Goal: Information Seeking & Learning: Learn about a topic

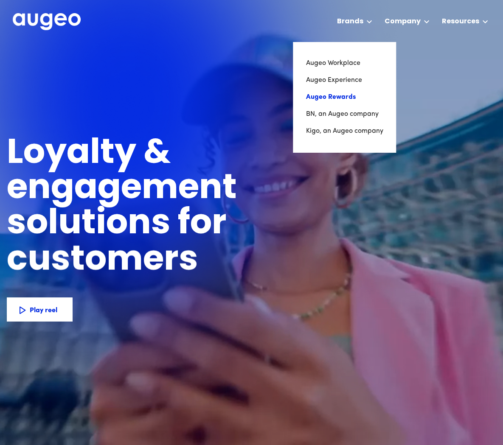
click at [352, 96] on link "Augeo Rewards" at bounding box center [343, 97] width 77 height 17
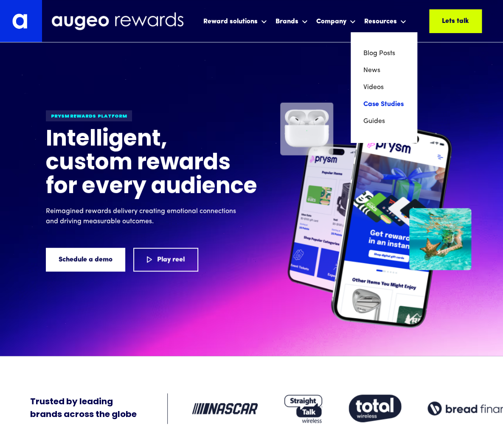
click at [377, 106] on link "Case Studies" at bounding box center [383, 104] width 41 height 17
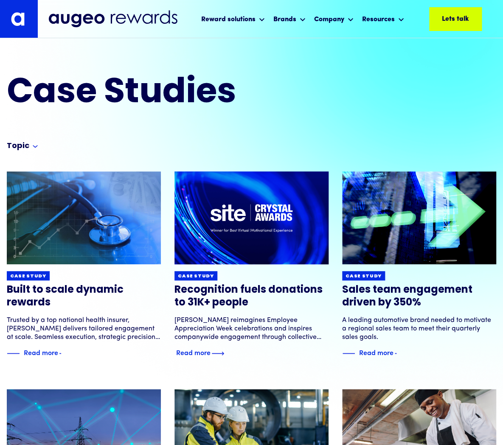
click at [249, 199] on img at bounding box center [251, 218] width 185 height 112
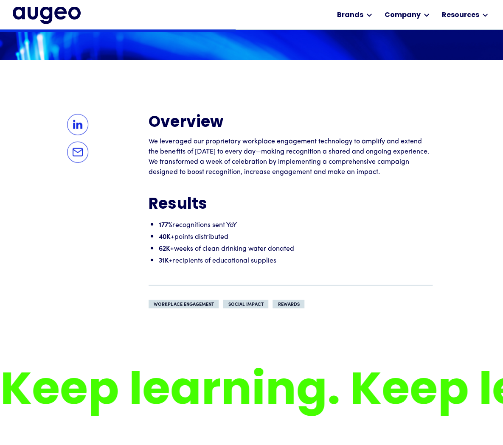
scroll to position [526, 0]
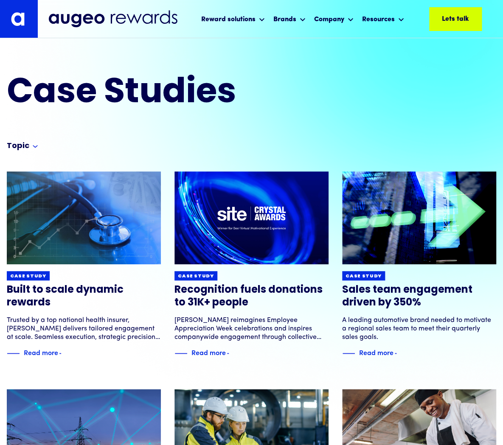
click at [385, 297] on h3 "Sales team engagement driven by 350%" at bounding box center [419, 296] width 154 height 25
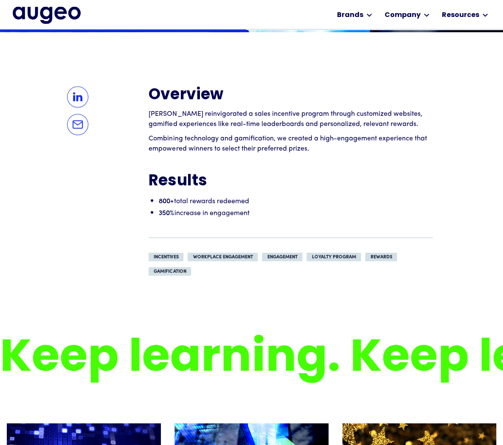
scroll to position [529, 0]
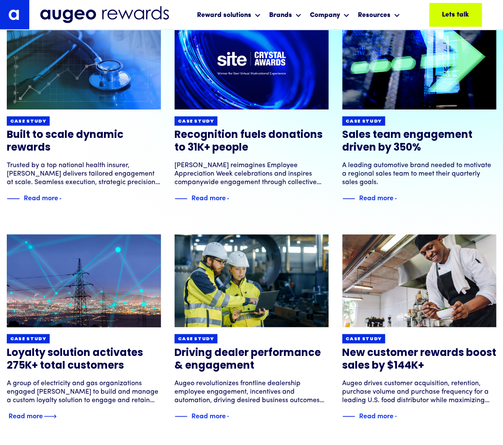
click at [79, 376] on link "Case study Loyalty solution activates 275K+ total customers A group of electric…" at bounding box center [84, 327] width 154 height 187
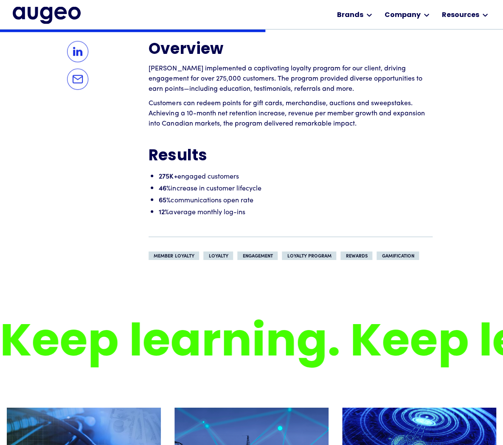
scroll to position [599, 0]
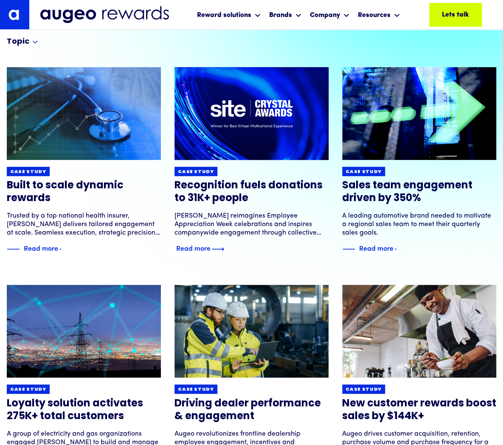
scroll to position [104, 0]
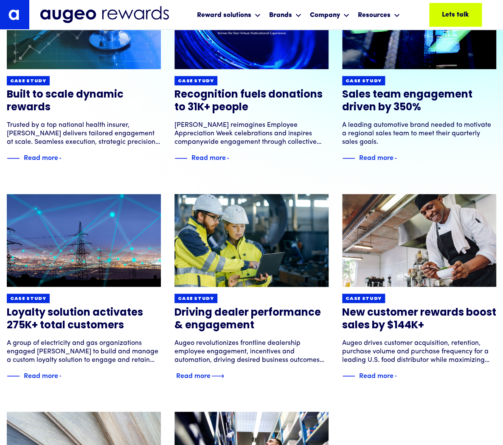
click at [211, 327] on h3 "Driving dealer performance & engagement" at bounding box center [251, 318] width 154 height 25
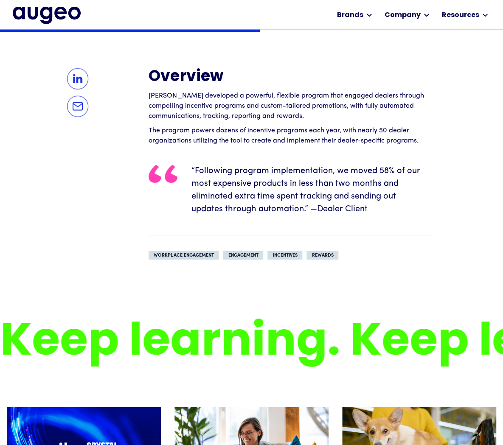
scroll to position [572, 0]
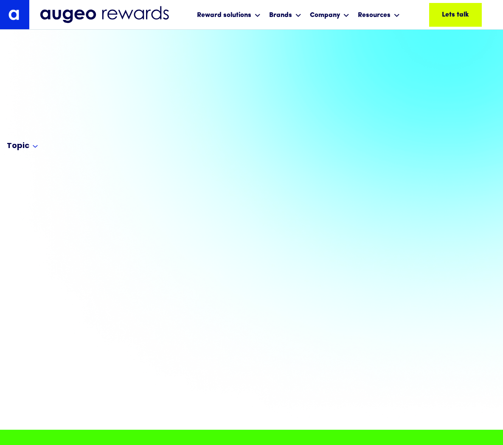
scroll to position [195, 0]
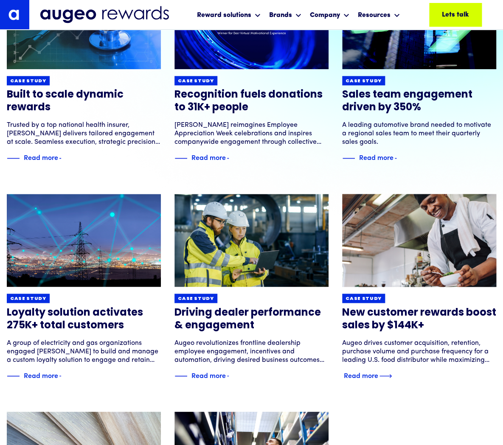
click at [409, 315] on h3 "New customer rewards boost sales by $144K+" at bounding box center [419, 318] width 154 height 25
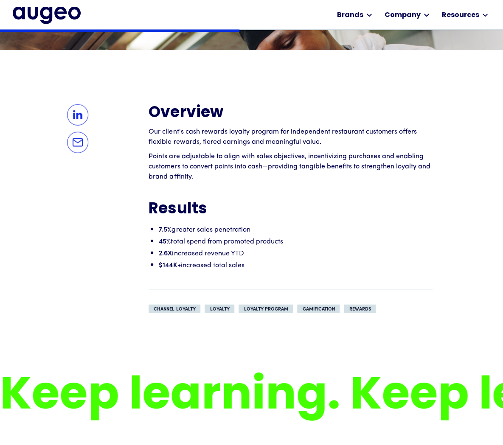
scroll to position [536, 0]
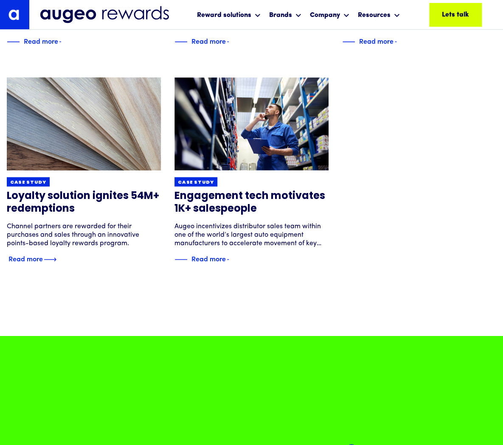
scroll to position [529, 0]
click at [98, 214] on h3 "Loyalty solution ignites 54M+ redemptions" at bounding box center [84, 202] width 154 height 25
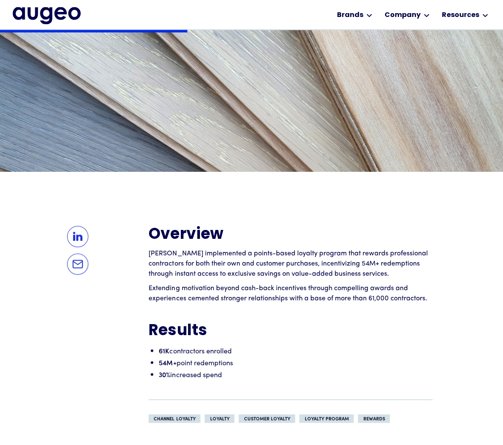
scroll to position [415, 0]
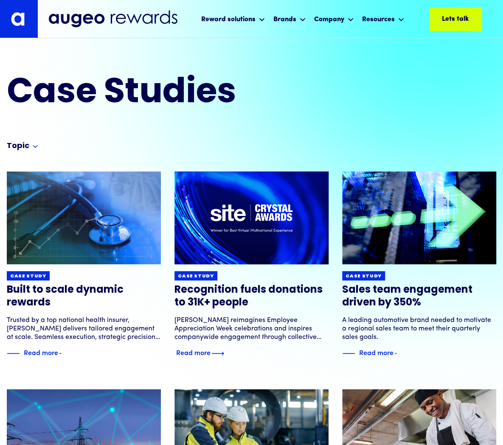
click at [272, 305] on h3 "Recognition fuels donations to 31K+ people" at bounding box center [251, 296] width 154 height 25
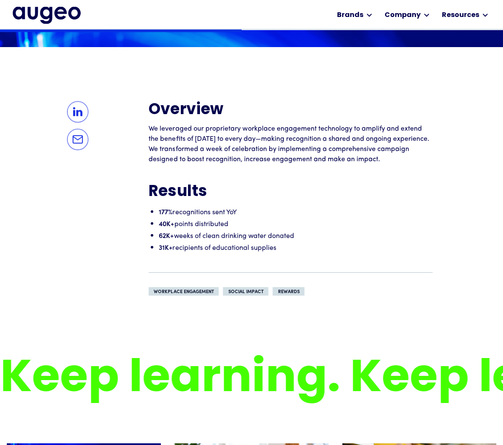
scroll to position [539, 0]
